Goal: Task Accomplishment & Management: Manage account settings

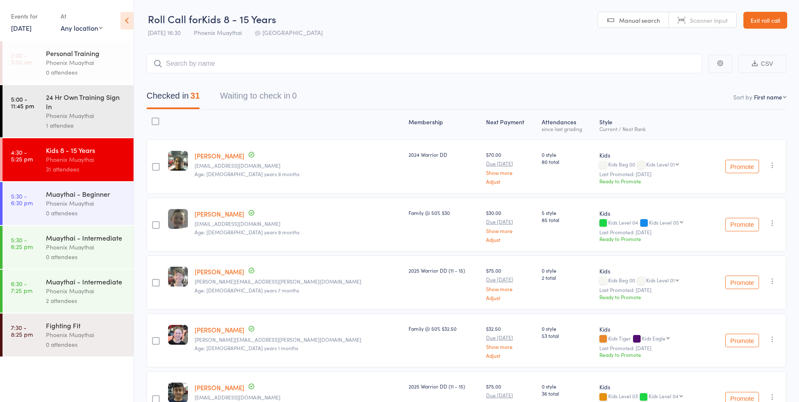
click at [79, 203] on div "Phoenix Muaythai" at bounding box center [86, 203] width 80 height 10
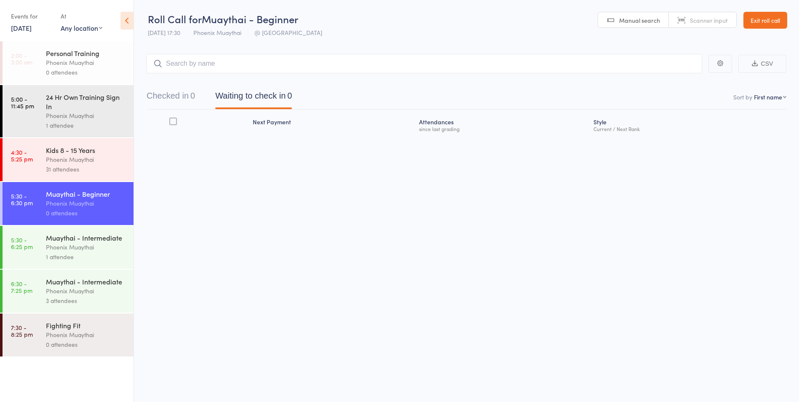
click at [73, 245] on div "Phoenix Muaythai" at bounding box center [86, 247] width 80 height 10
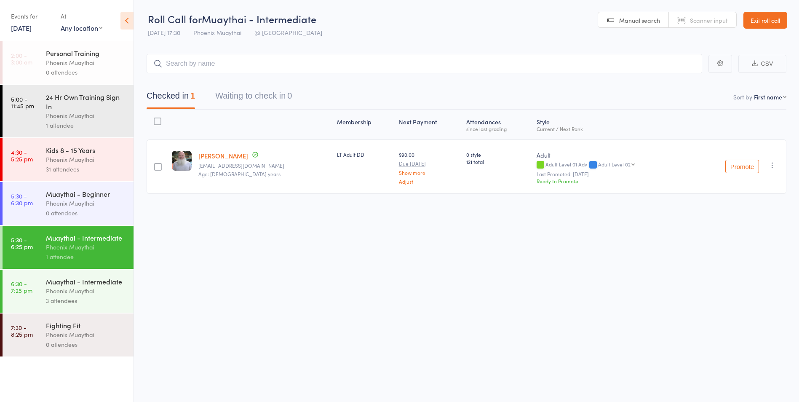
click at [77, 302] on div "3 attendees" at bounding box center [86, 301] width 80 height 10
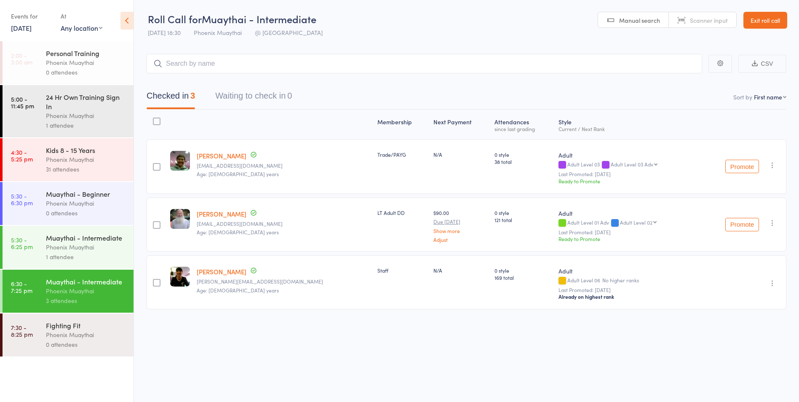
click at [64, 246] on div "Phoenix Muaythai" at bounding box center [86, 247] width 80 height 10
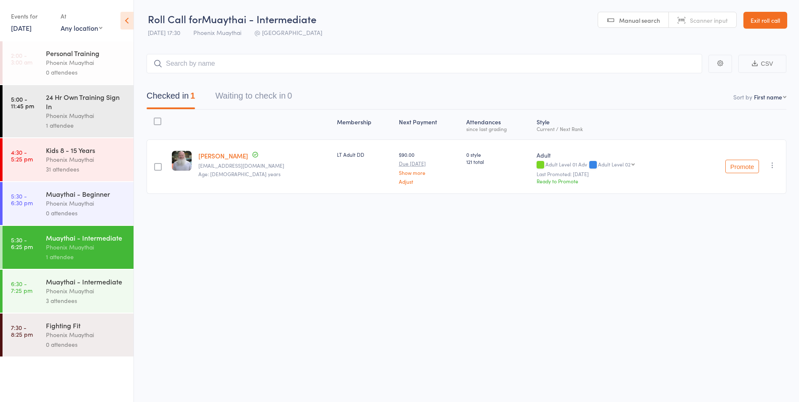
click at [83, 206] on div "Phoenix Muaythai" at bounding box center [86, 203] width 80 height 10
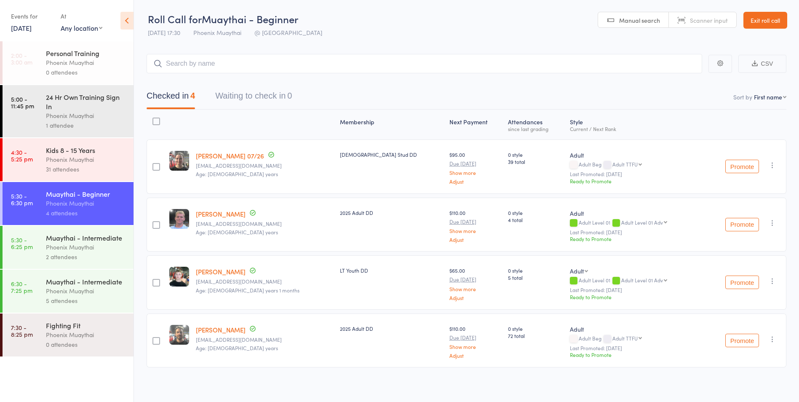
click at [160, 283] on div at bounding box center [156, 283] width 8 height 8
click at [154, 280] on input "checkbox" at bounding box center [154, 280] width 0 height 0
drag, startPoint x: 701, startPoint y: 385, endPoint x: 446, endPoint y: 37, distance: 431.7
click at [702, 385] on button "Remove" at bounding box center [707, 385] width 38 height 18
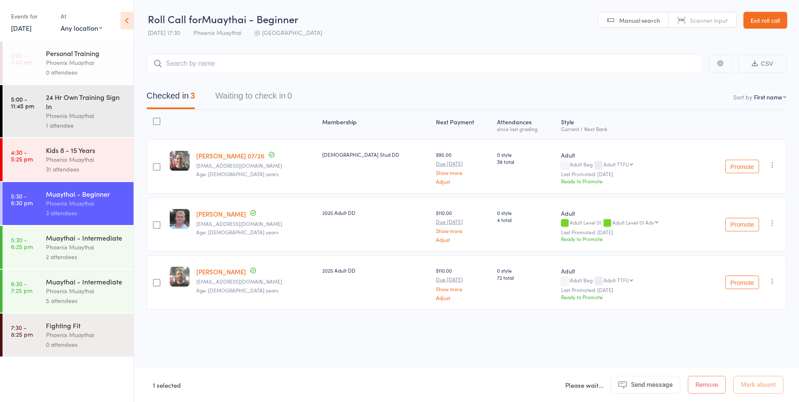
click at [94, 252] on div "2 attendees" at bounding box center [86, 257] width 80 height 10
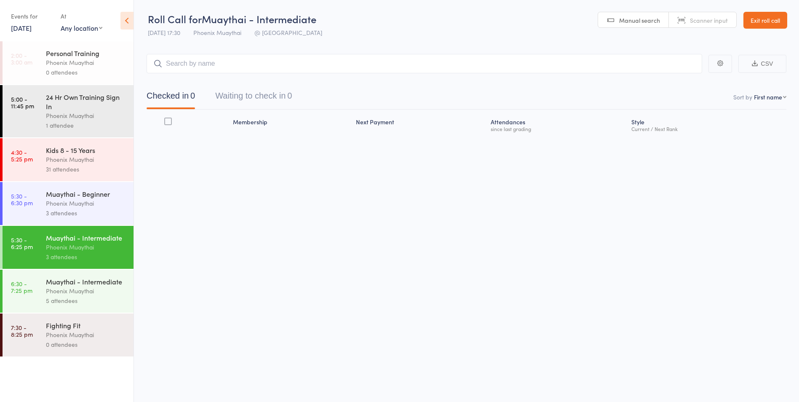
click at [81, 197] on div "Muaythai - Beginner" at bounding box center [86, 193] width 80 height 9
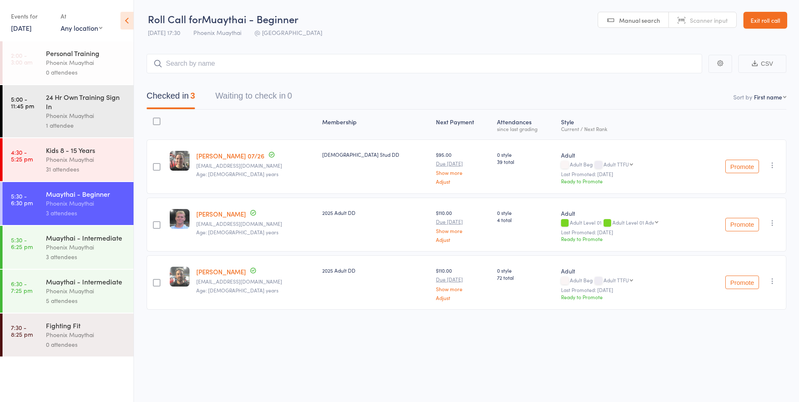
click at [79, 248] on div "Phoenix Muaythai" at bounding box center [86, 247] width 80 height 10
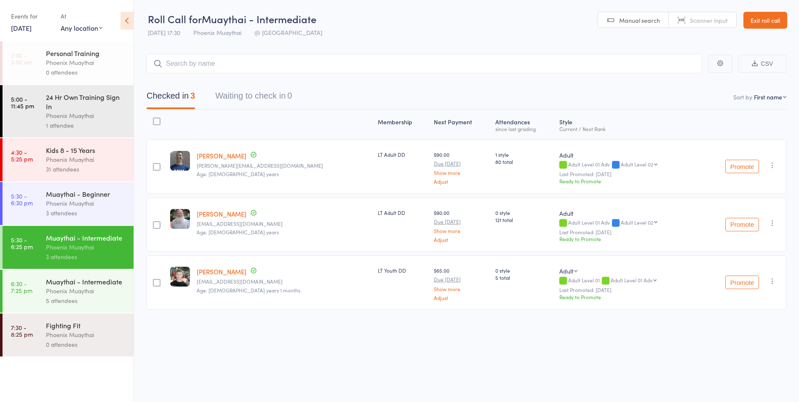
click at [87, 197] on div "Muaythai - Beginner" at bounding box center [86, 193] width 80 height 9
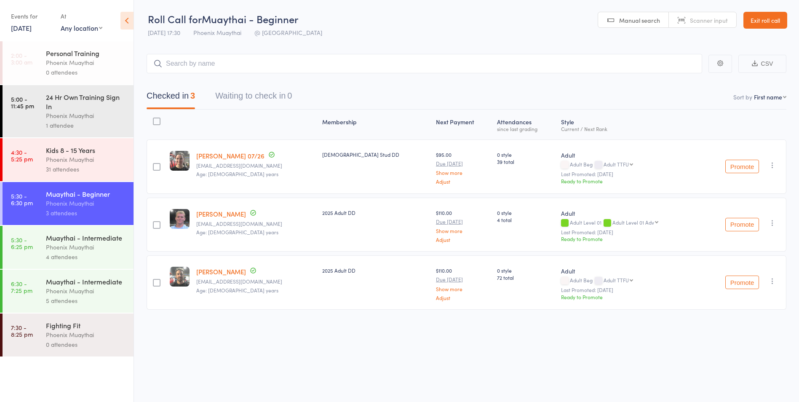
click at [76, 247] on div "Phoenix Muaythai" at bounding box center [86, 247] width 80 height 10
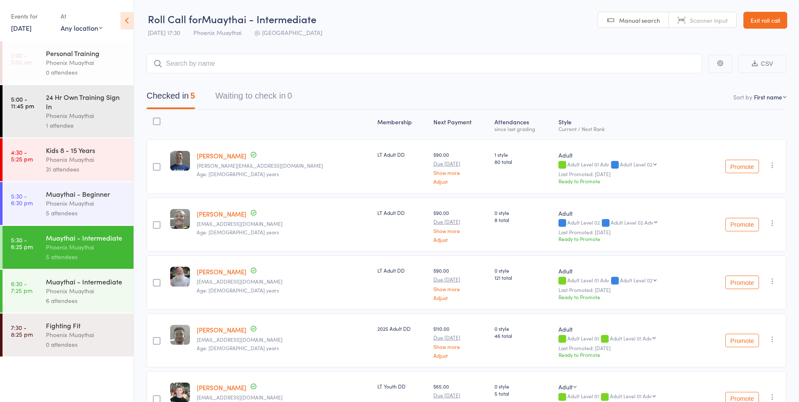
click at [90, 203] on div "Phoenix Muaythai" at bounding box center [86, 203] width 80 height 10
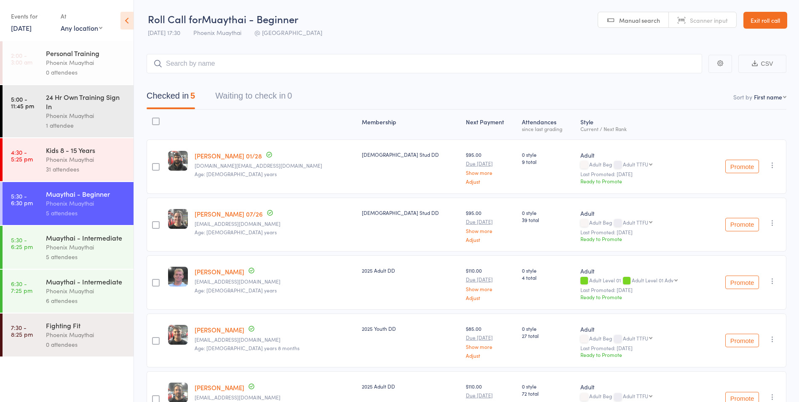
click at [760, 19] on link "Exit roll call" at bounding box center [765, 20] width 44 height 17
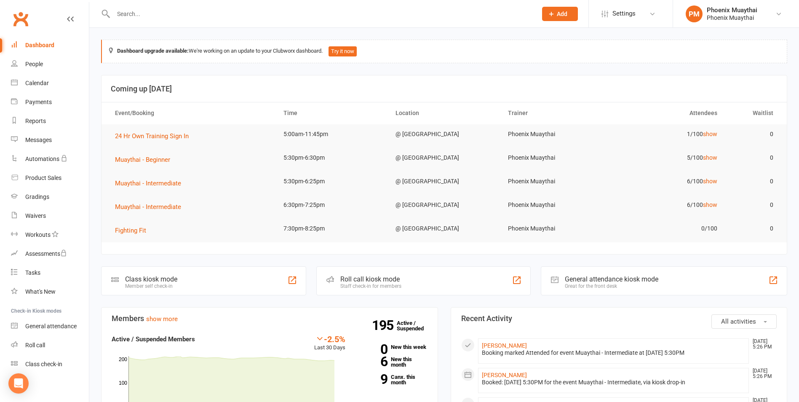
click at [146, 19] on input "text" at bounding box center [321, 14] width 420 height 12
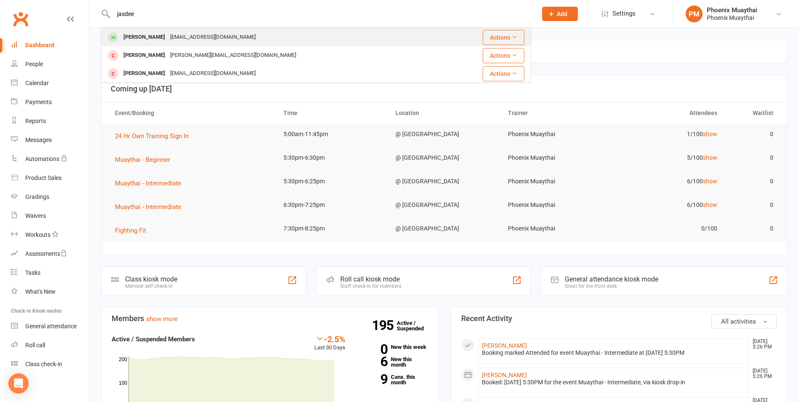
type input "jasdee"
click at [144, 34] on div "[PERSON_NAME]" at bounding box center [144, 37] width 47 height 12
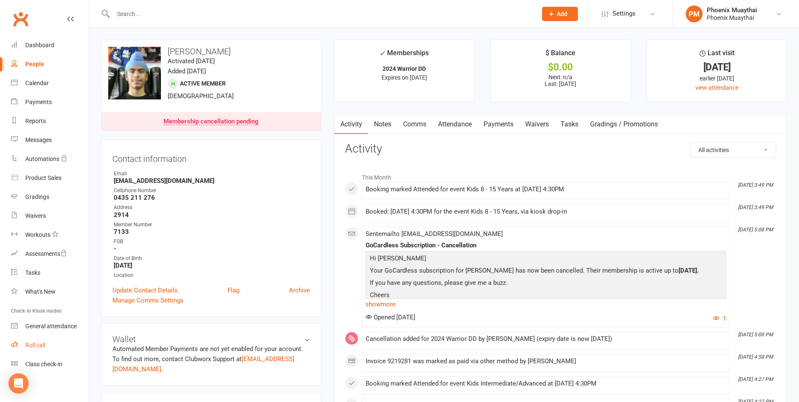
click at [55, 349] on link "Roll call" at bounding box center [50, 345] width 78 height 19
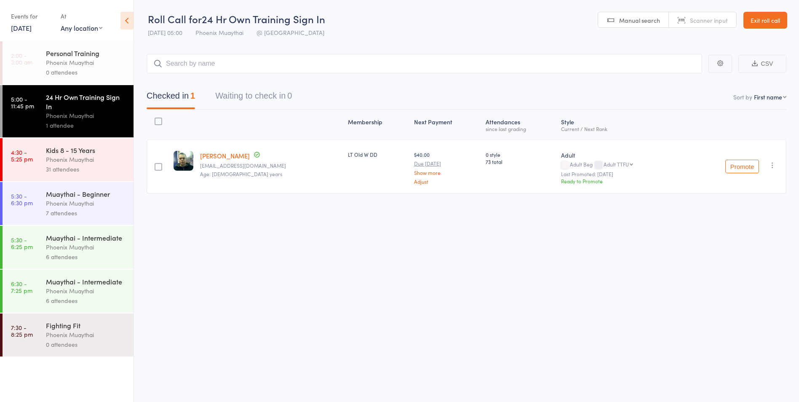
click at [99, 201] on div "Phoenix Muaythai" at bounding box center [86, 203] width 80 height 10
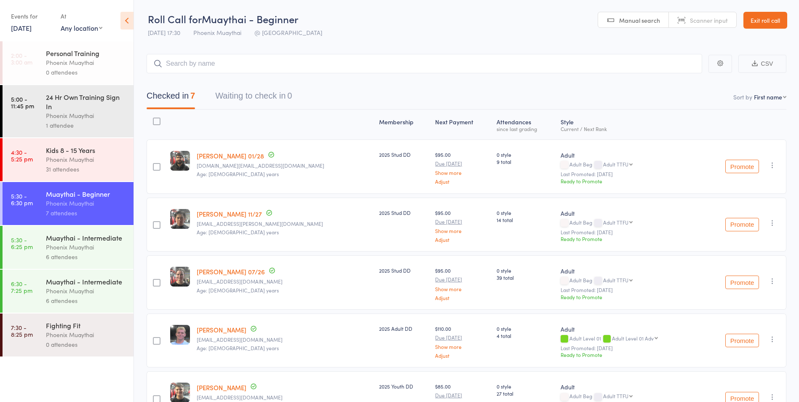
click at [104, 251] on div "Phoenix Muaythai" at bounding box center [86, 247] width 80 height 10
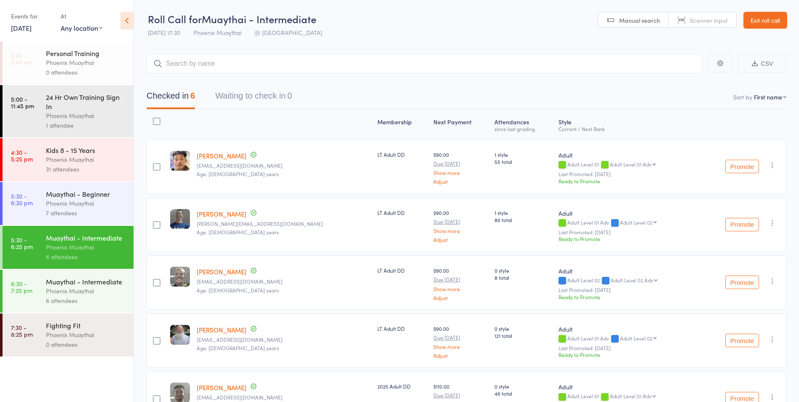
click at [102, 201] on div "Phoenix Muaythai" at bounding box center [86, 203] width 80 height 10
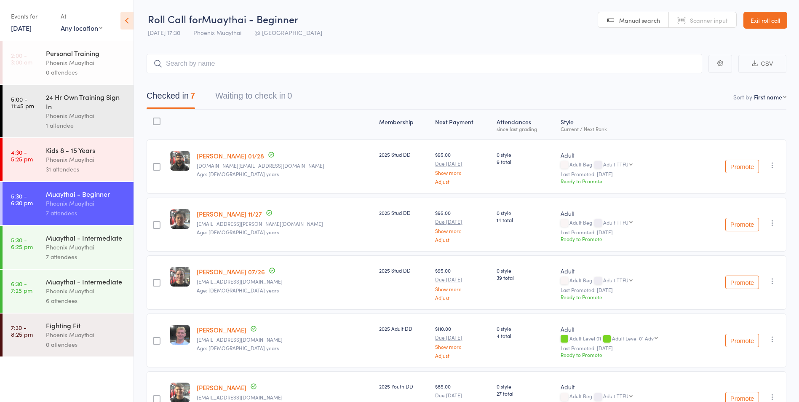
click at [193, 66] on input "search" at bounding box center [424, 63] width 555 height 19
type input "smar"
click at [83, 248] on div "Phoenix Muaythai" at bounding box center [86, 247] width 80 height 10
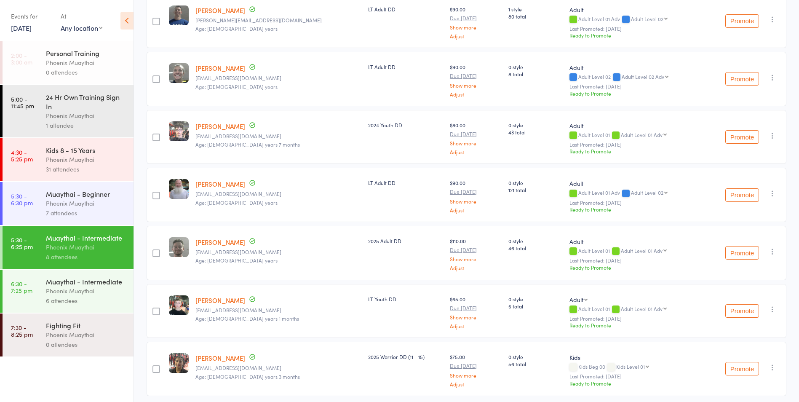
scroll to position [235, 0]
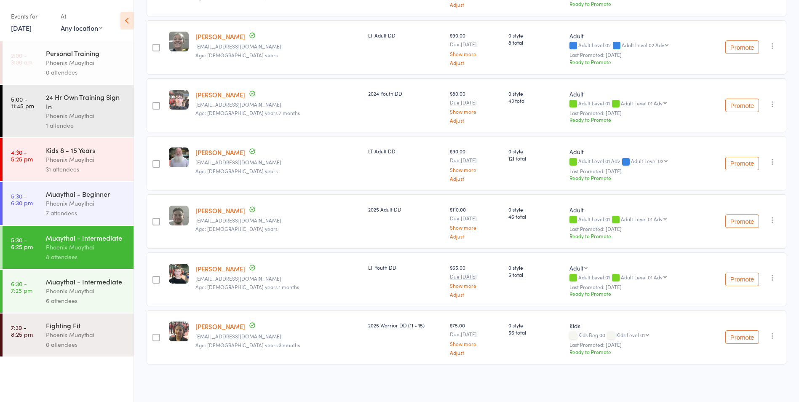
click at [156, 340] on div at bounding box center [156, 338] width 8 height 8
click at [154, 335] on input "checkbox" at bounding box center [154, 335] width 0 height 0
drag, startPoint x: 713, startPoint y: 384, endPoint x: 439, endPoint y: 48, distance: 434.0
click at [712, 384] on button "Remove" at bounding box center [707, 385] width 38 height 18
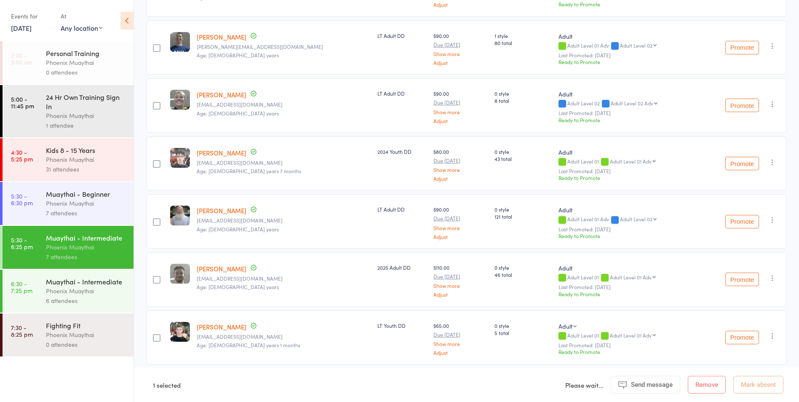
click at [75, 205] on div "Phoenix Muaythai" at bounding box center [86, 203] width 80 height 10
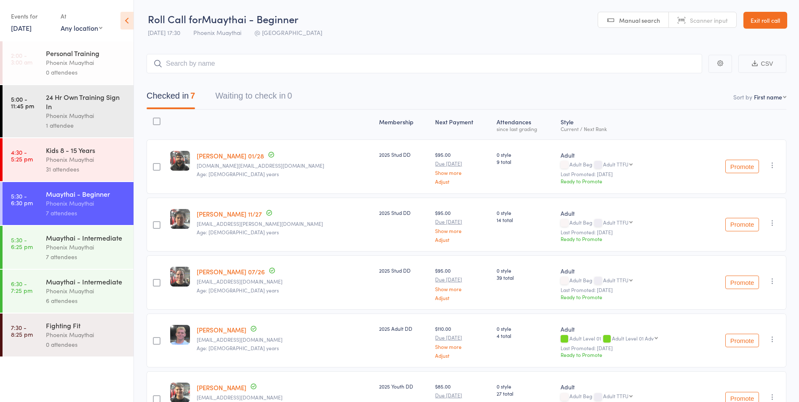
click at [200, 66] on input "search" at bounding box center [424, 63] width 555 height 19
type input "smarik"
click at [195, 80] on div "[PERSON_NAME]" at bounding box center [185, 82] width 63 height 10
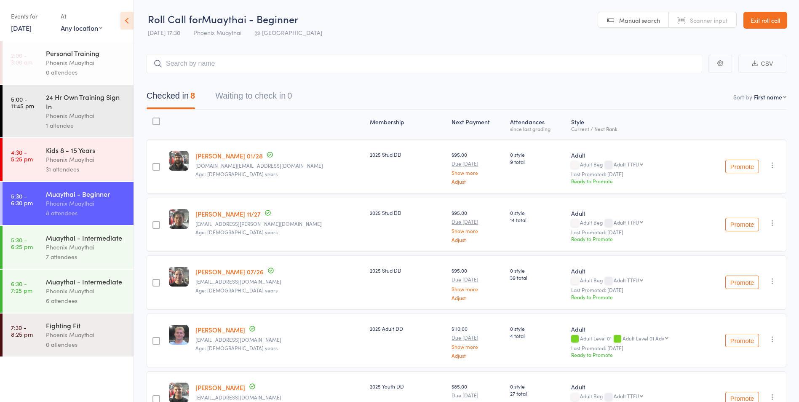
click at [85, 253] on div "7 attendees" at bounding box center [86, 257] width 80 height 10
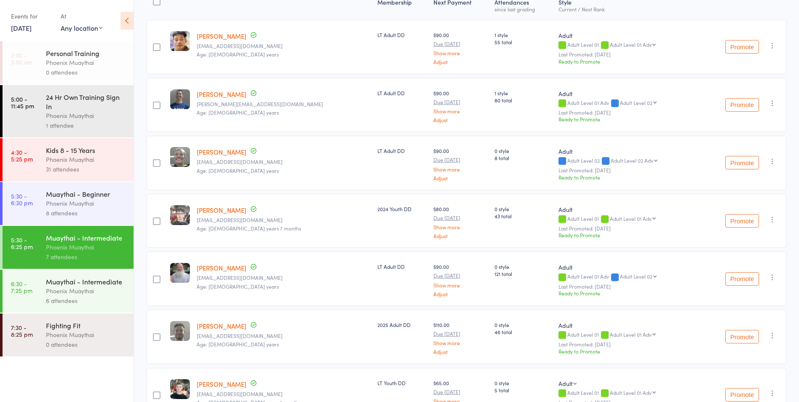
scroll to position [177, 0]
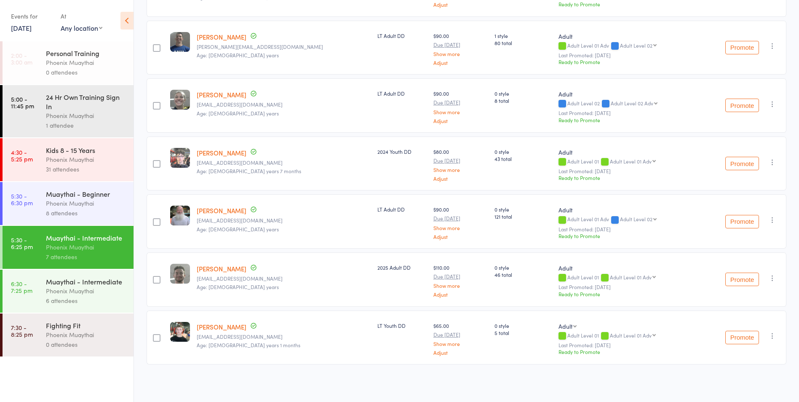
click at [84, 201] on div "Phoenix Muaythai" at bounding box center [86, 203] width 80 height 10
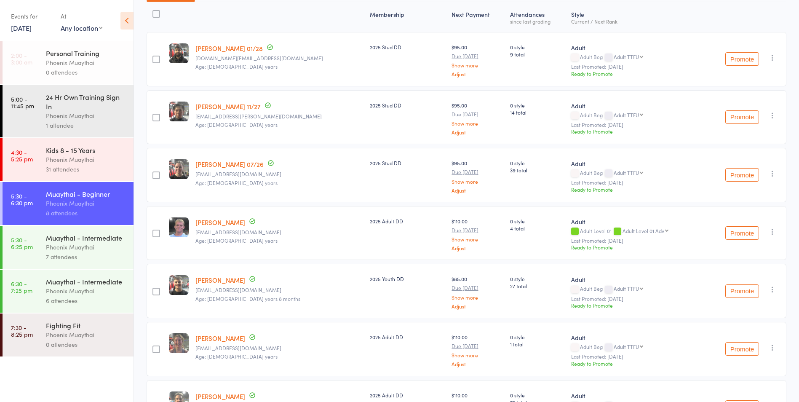
scroll to position [109, 0]
click at [93, 259] on div "7 attendees" at bounding box center [86, 257] width 80 height 10
click at [64, 197] on div "Muaythai - Beginner" at bounding box center [86, 193] width 80 height 9
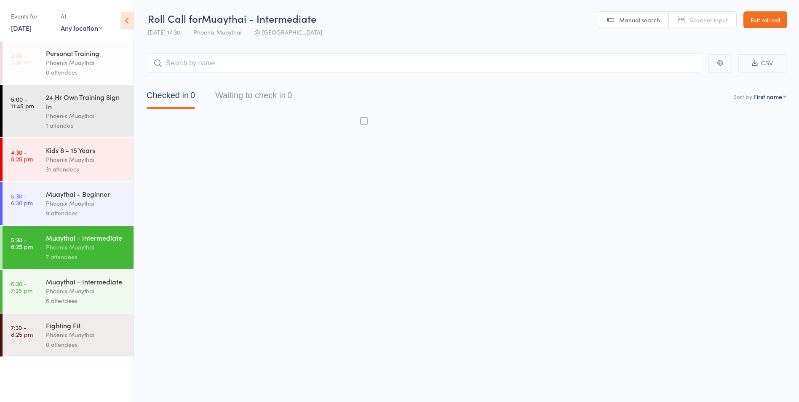
scroll to position [0, 0]
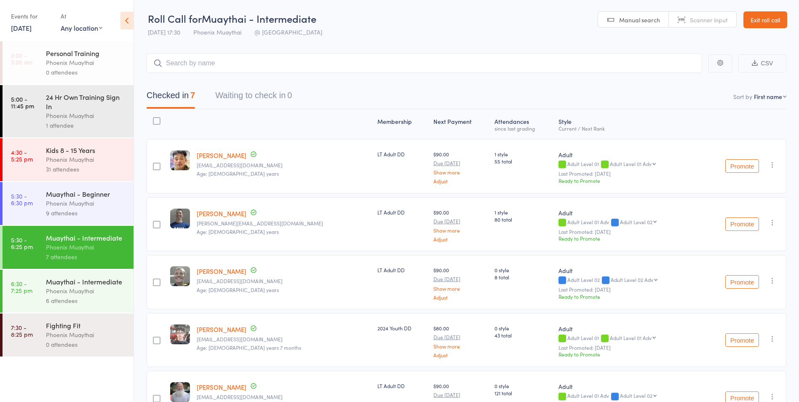
click at [100, 206] on div "Phoenix Muaythai" at bounding box center [86, 203] width 80 height 10
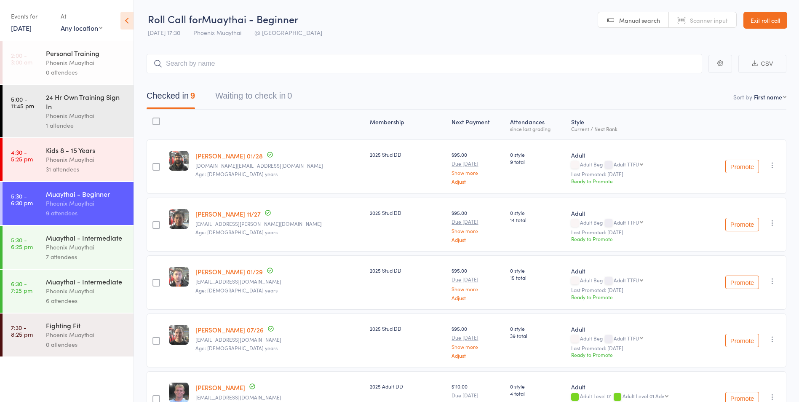
click at [83, 251] on div "Phoenix Muaythai" at bounding box center [86, 247] width 80 height 10
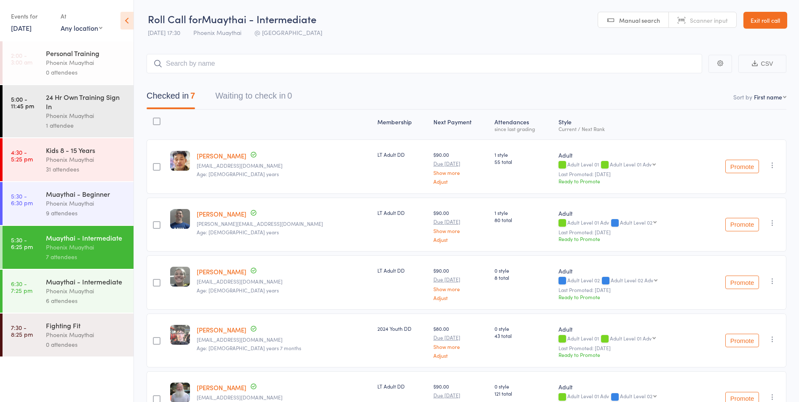
click at [84, 205] on div "Phoenix Muaythai" at bounding box center [86, 203] width 80 height 10
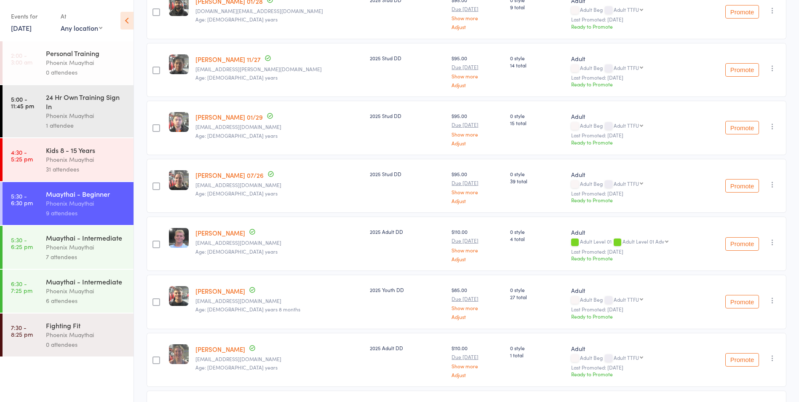
scroll to position [168, 0]
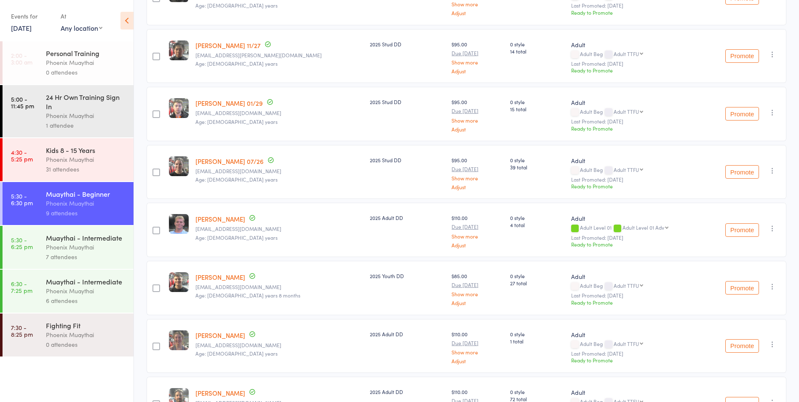
click at [108, 252] on div "7 attendees" at bounding box center [86, 257] width 80 height 10
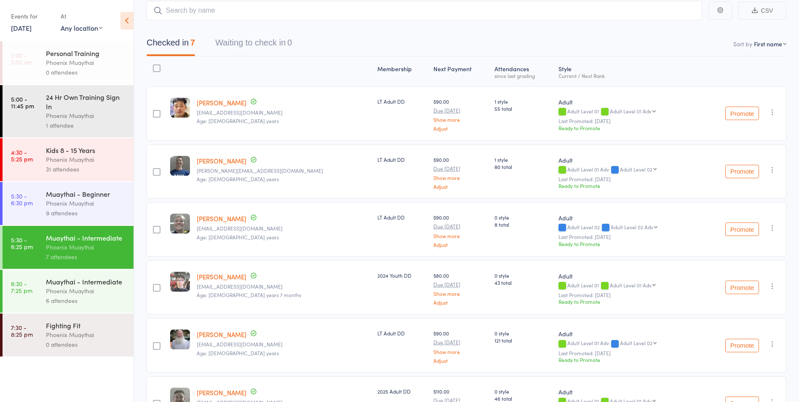
scroll to position [43, 0]
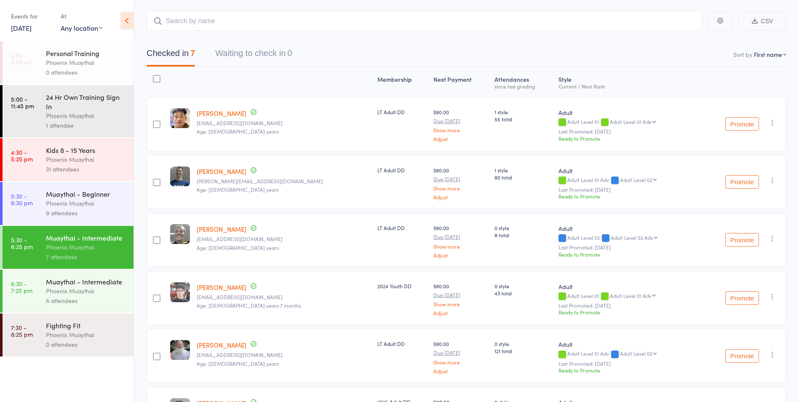
click at [81, 205] on div "Phoenix Muaythai" at bounding box center [86, 203] width 80 height 10
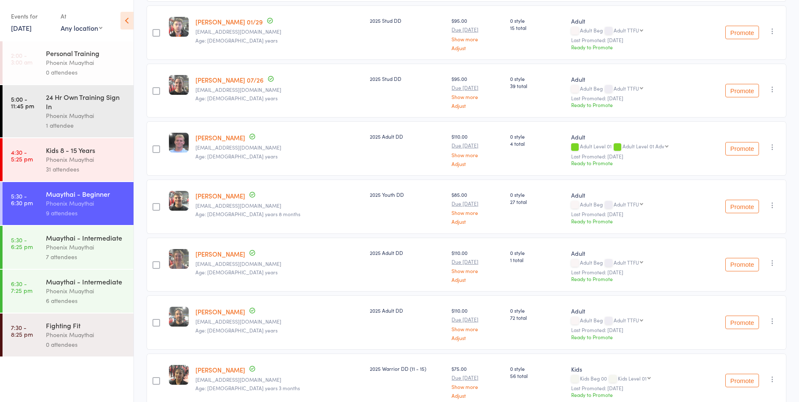
scroll to position [253, 0]
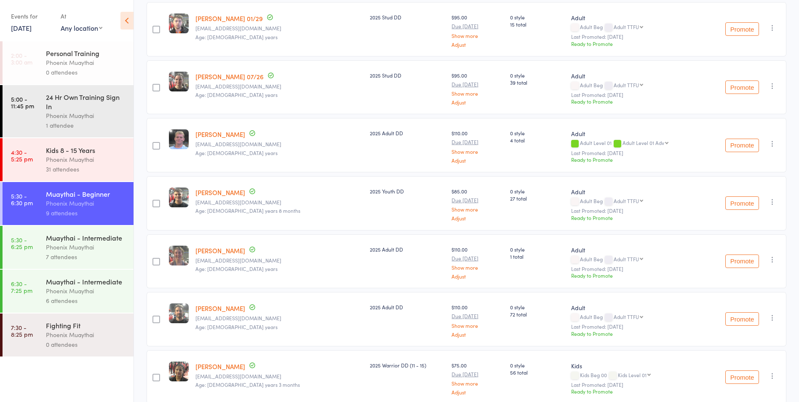
click at [71, 292] on div "Phoenix Muaythai" at bounding box center [86, 291] width 80 height 10
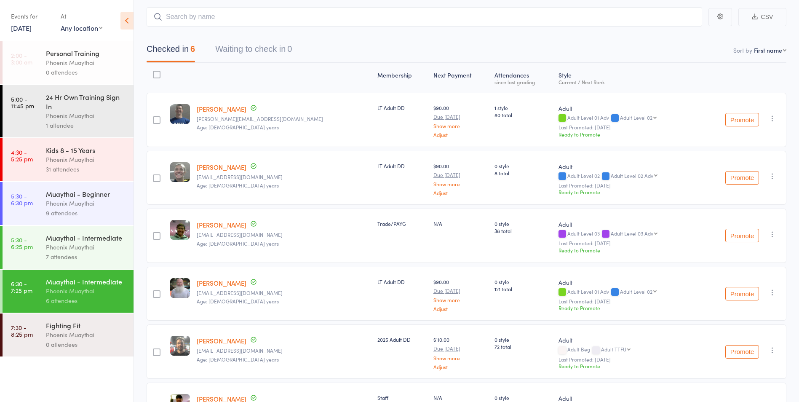
scroll to position [85, 0]
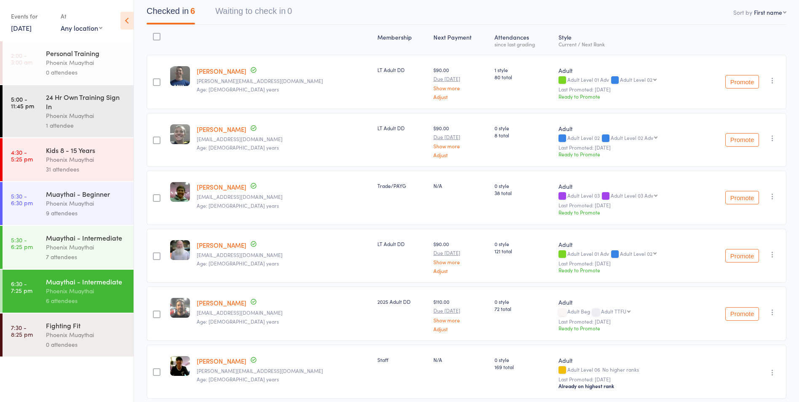
click at [81, 245] on div "Phoenix Muaythai" at bounding box center [86, 247] width 80 height 10
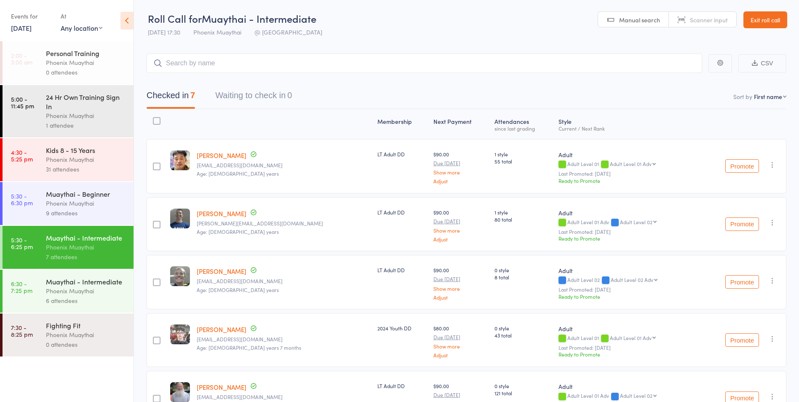
click at [98, 203] on div "Phoenix Muaythai" at bounding box center [86, 203] width 80 height 10
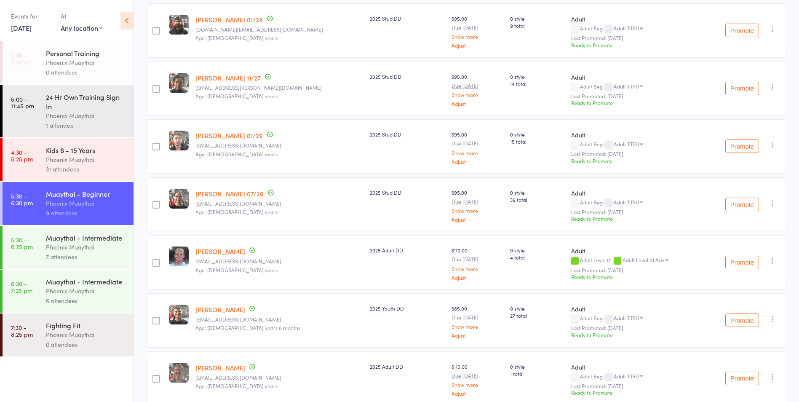
scroll to position [124, 0]
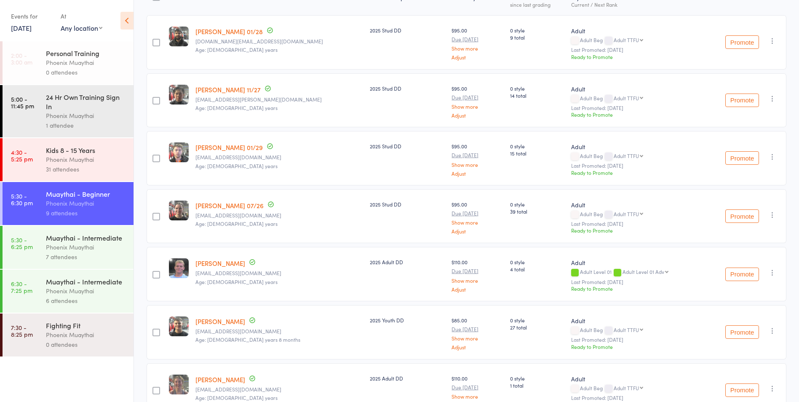
click at [76, 288] on div "Phoenix Muaythai" at bounding box center [86, 291] width 80 height 10
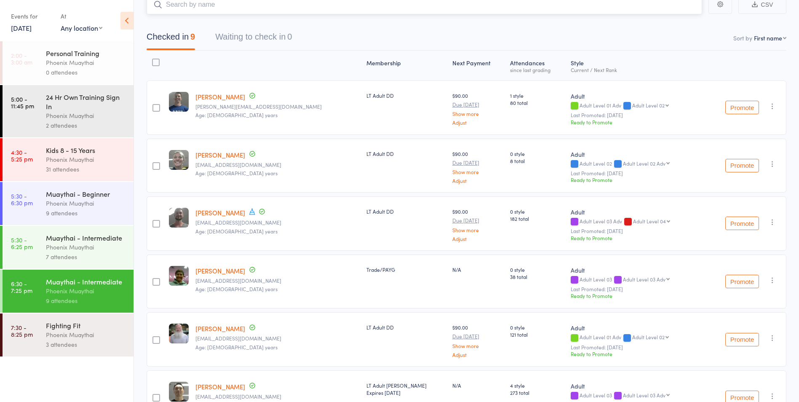
scroll to position [40, 0]
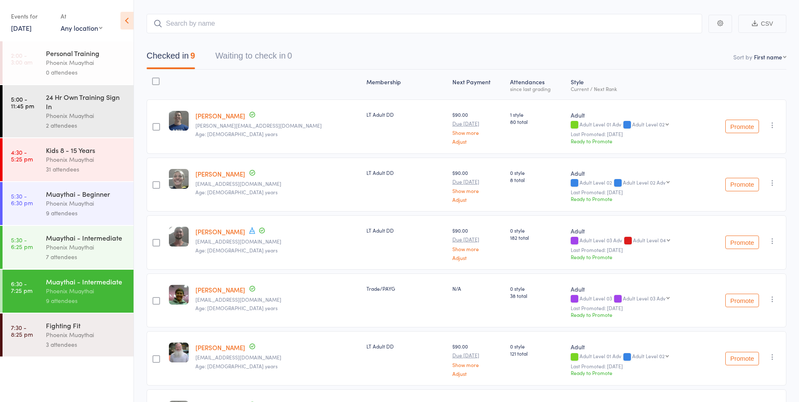
click at [84, 336] on div "Phoenix Muaythai" at bounding box center [86, 335] width 80 height 10
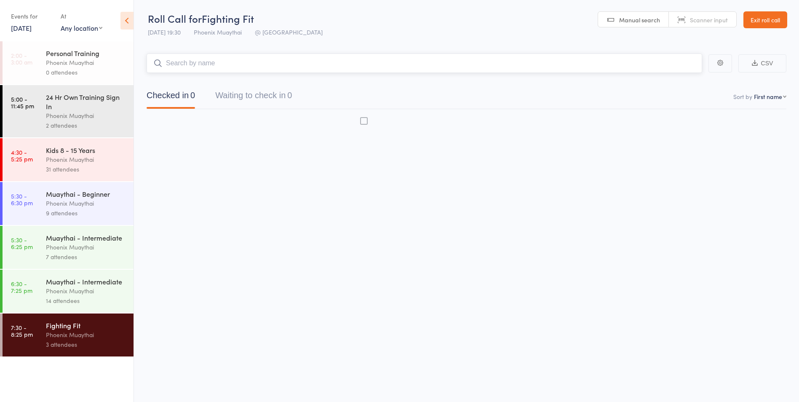
scroll to position [0, 0]
click at [82, 283] on div "Muaythai - Intermediate" at bounding box center [86, 281] width 80 height 9
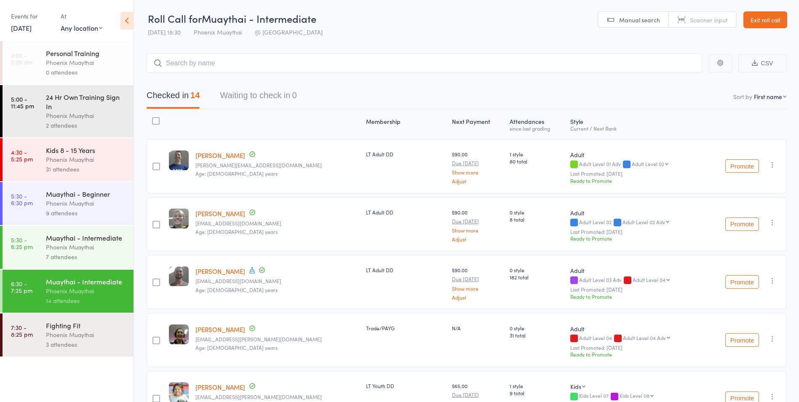
click at [77, 334] on div "Phoenix Muaythai" at bounding box center [86, 335] width 80 height 10
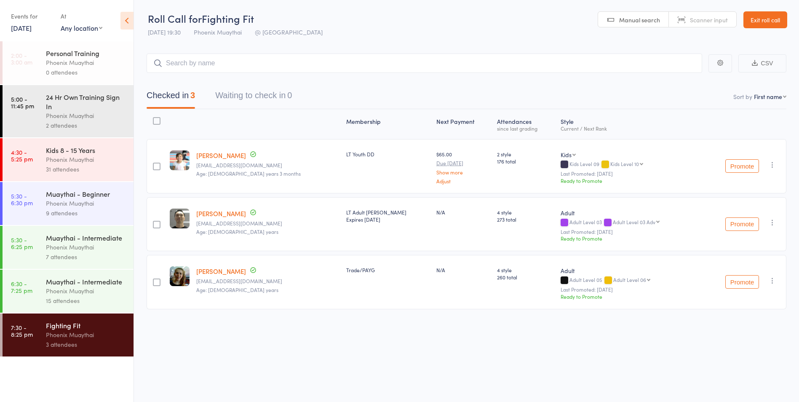
click at [67, 295] on div "Phoenix Muaythai" at bounding box center [86, 291] width 80 height 10
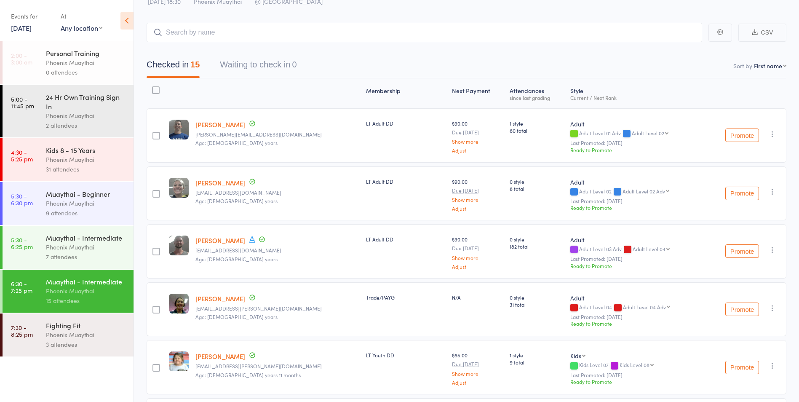
scroll to position [43, 0]
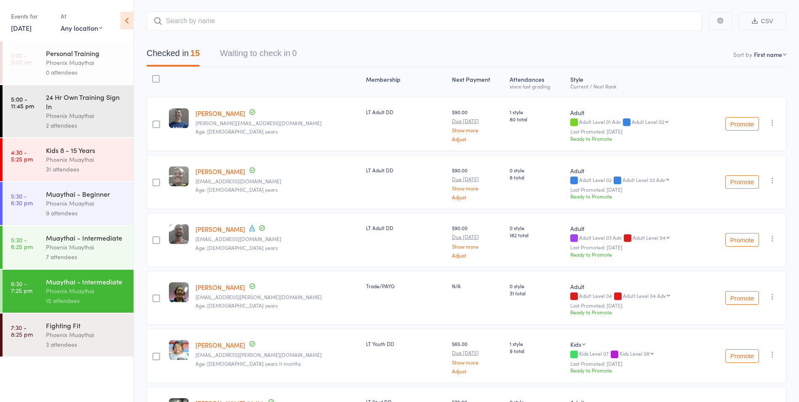
click at [80, 331] on div "Phoenix Muaythai" at bounding box center [86, 335] width 80 height 10
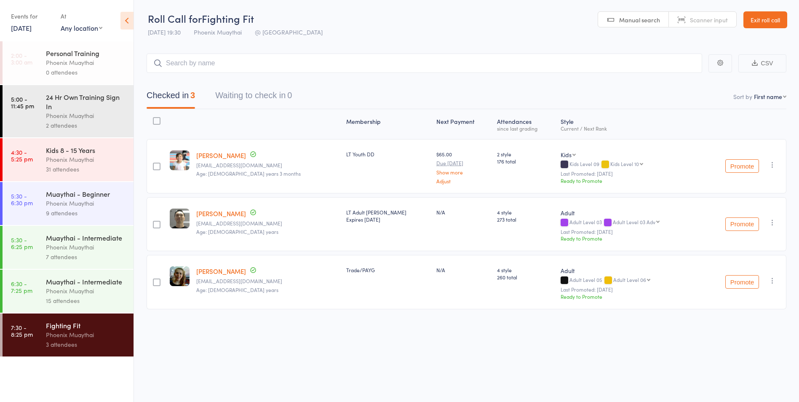
click at [157, 166] on div at bounding box center [157, 167] width 8 height 8
click at [155, 164] on input "checkbox" at bounding box center [155, 164] width 0 height 0
click at [717, 386] on button "Remove" at bounding box center [707, 385] width 38 height 18
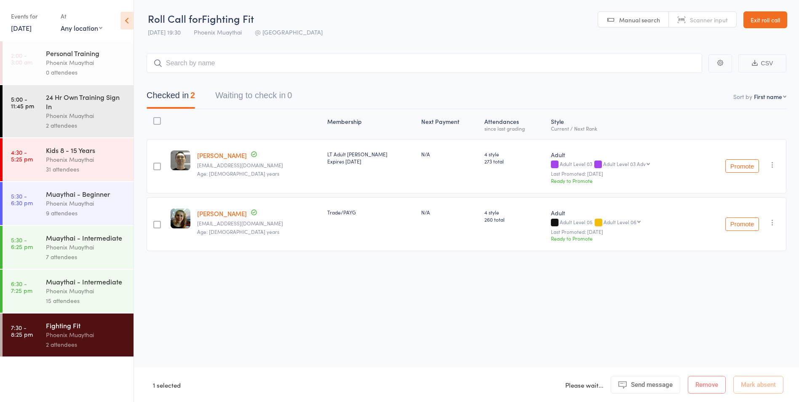
click at [75, 289] on div "Phoenix Muaythai" at bounding box center [86, 291] width 80 height 10
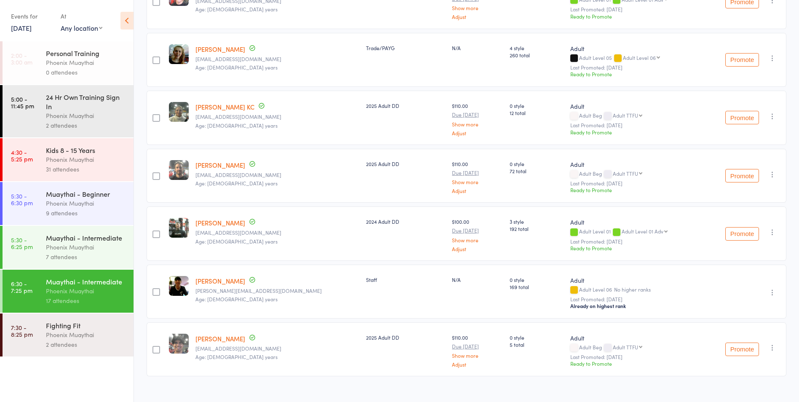
scroll to position [756, 0]
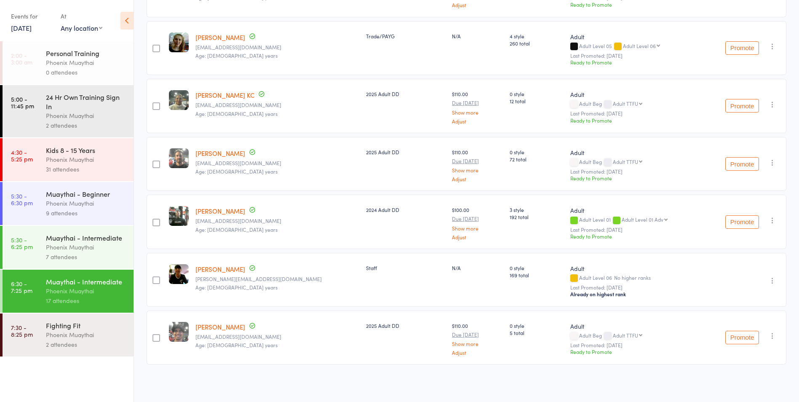
click at [64, 331] on div "Phoenix Muaythai" at bounding box center [86, 335] width 80 height 10
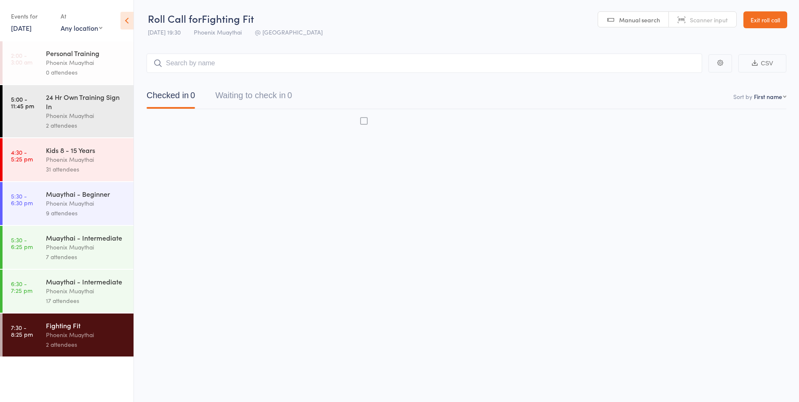
scroll to position [0, 0]
